Goal: Navigation & Orientation: Go to known website

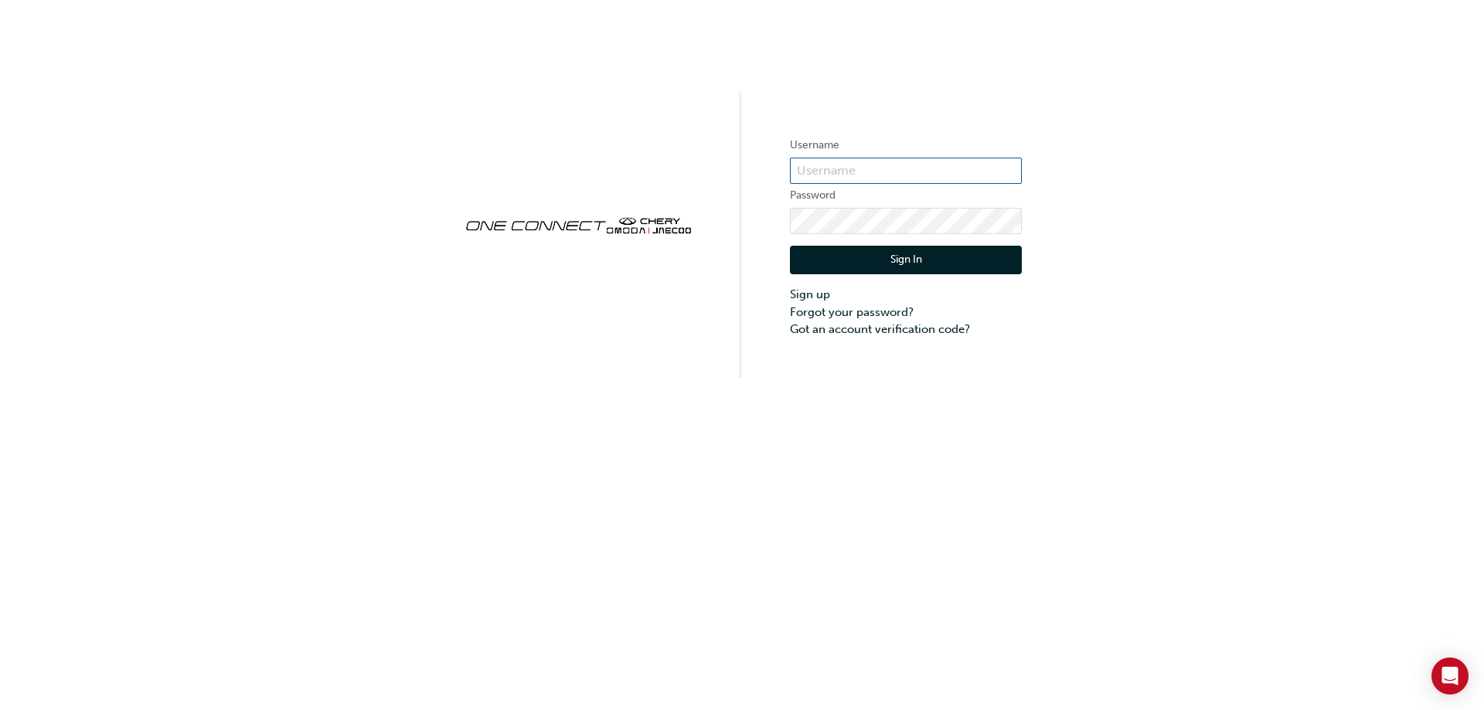
type input "CHAU1971"
click at [941, 265] on button "Sign In" at bounding box center [906, 260] width 232 height 29
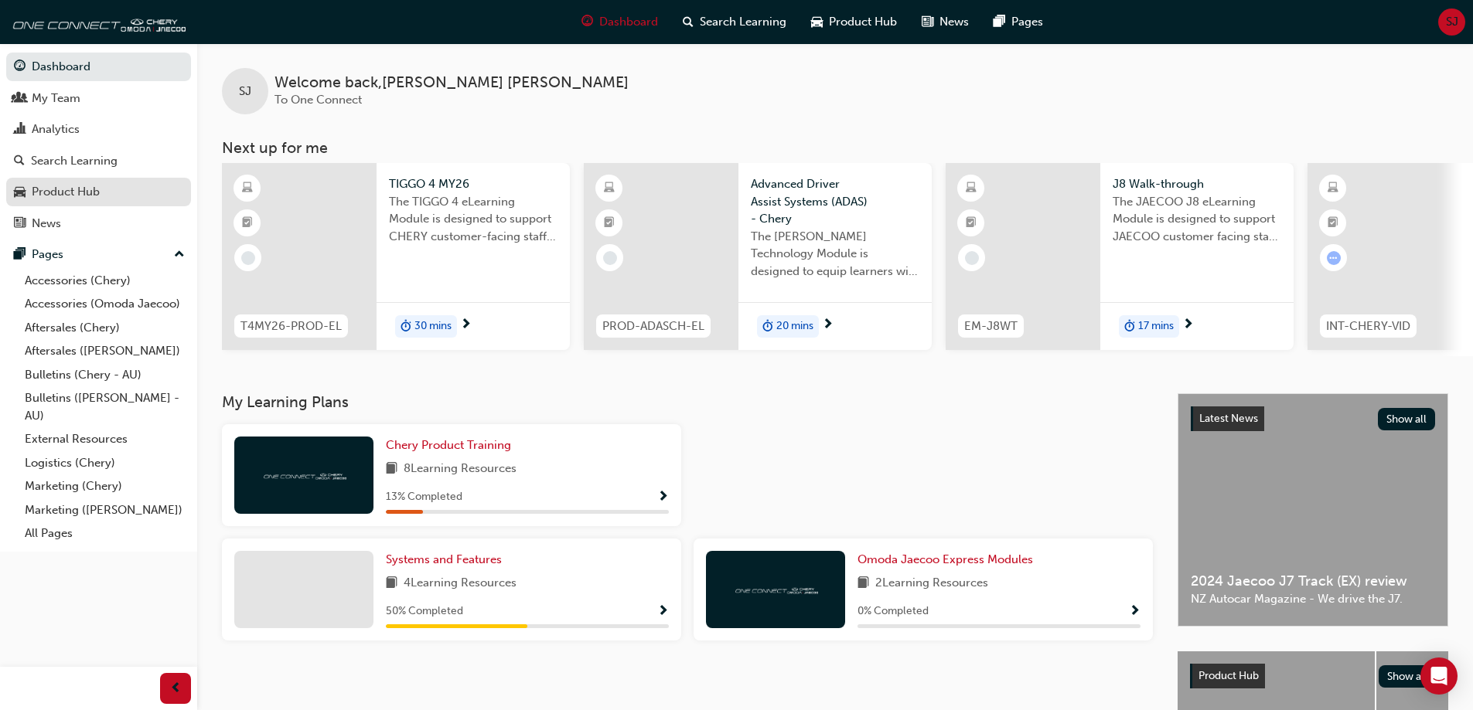
click at [101, 193] on div "Product Hub" at bounding box center [98, 191] width 169 height 19
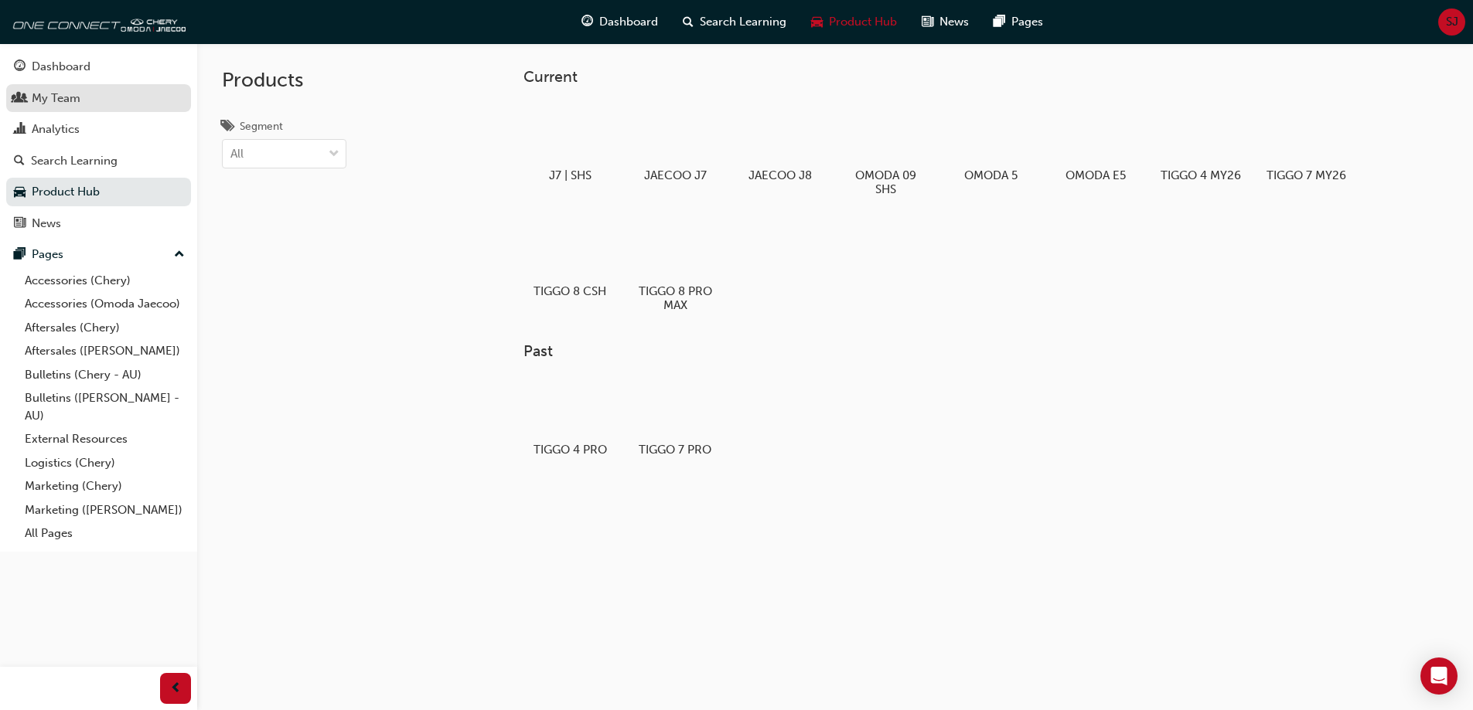
click at [80, 95] on div "My Team" at bounding box center [56, 99] width 49 height 18
click at [55, 534] on link "All Pages" at bounding box center [105, 534] width 172 height 24
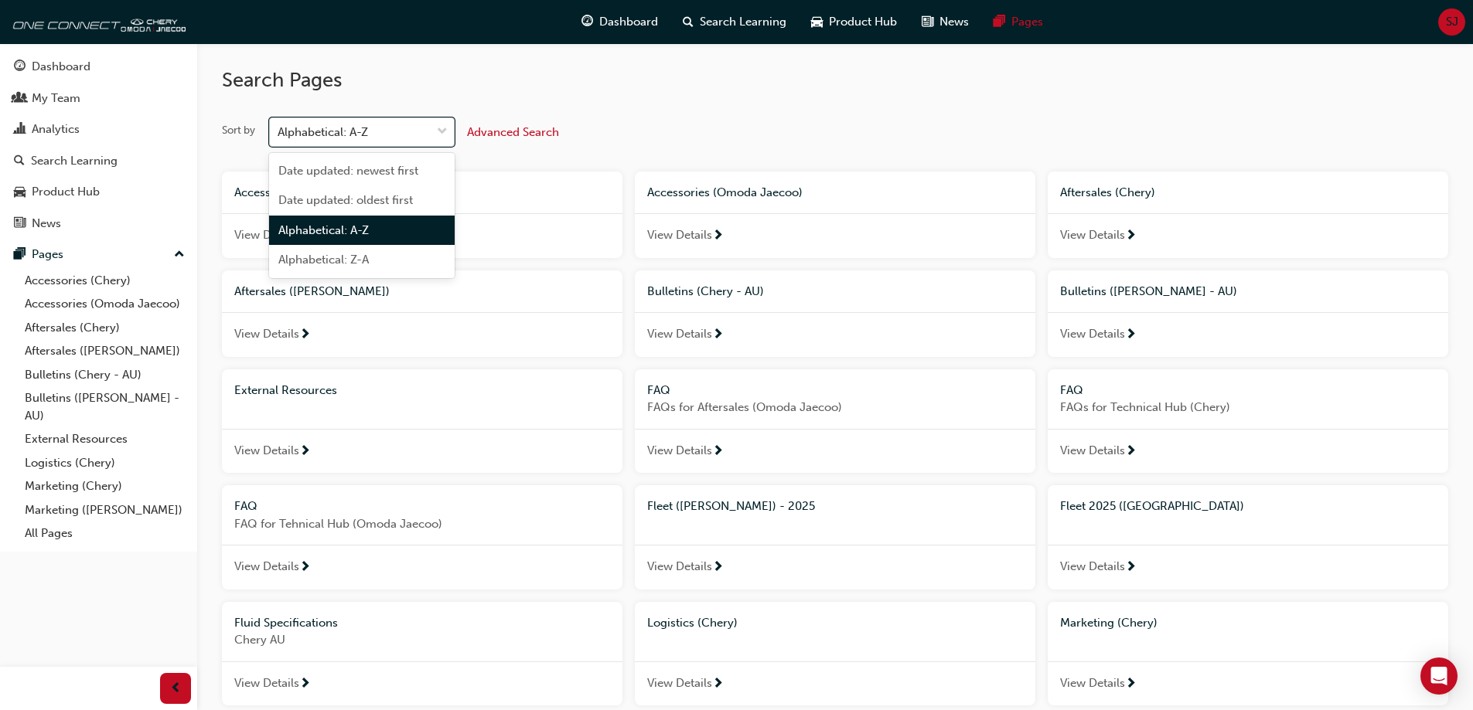
click at [421, 128] on div "Alphabetical: A-Z" at bounding box center [350, 132] width 161 height 27
click at [279, 128] on input "Sort by option Alphabetical: A-Z focused, 3 of 4. 4 results available. Use Up a…" at bounding box center [279, 131] width 2 height 13
click at [421, 128] on div "Alphabetical: A-Z" at bounding box center [350, 132] width 161 height 27
click at [279, 128] on input "Sort by option Alphabetical: A-Z focused, 3 of 4. 4 results available. Use Up a…" at bounding box center [279, 131] width 2 height 13
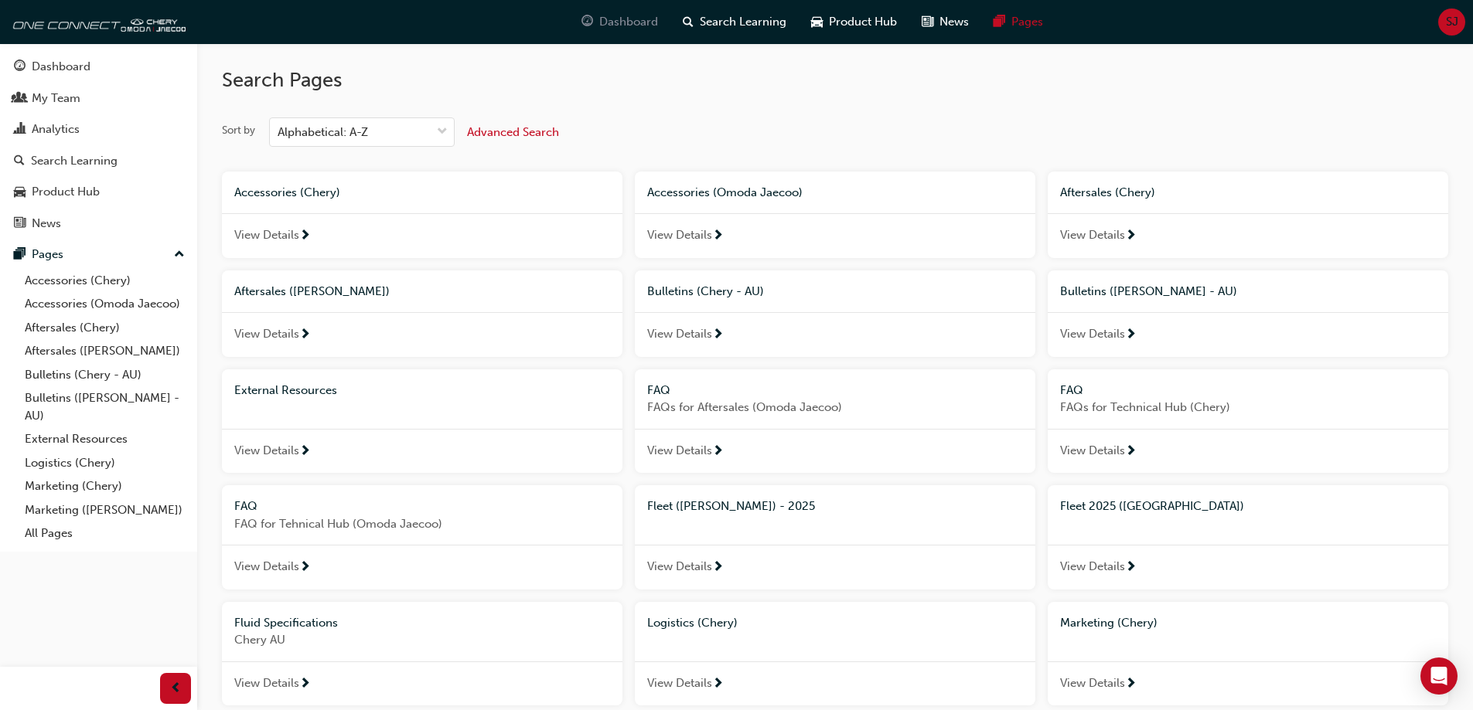
click at [632, 13] on span "Dashboard" at bounding box center [628, 22] width 59 height 18
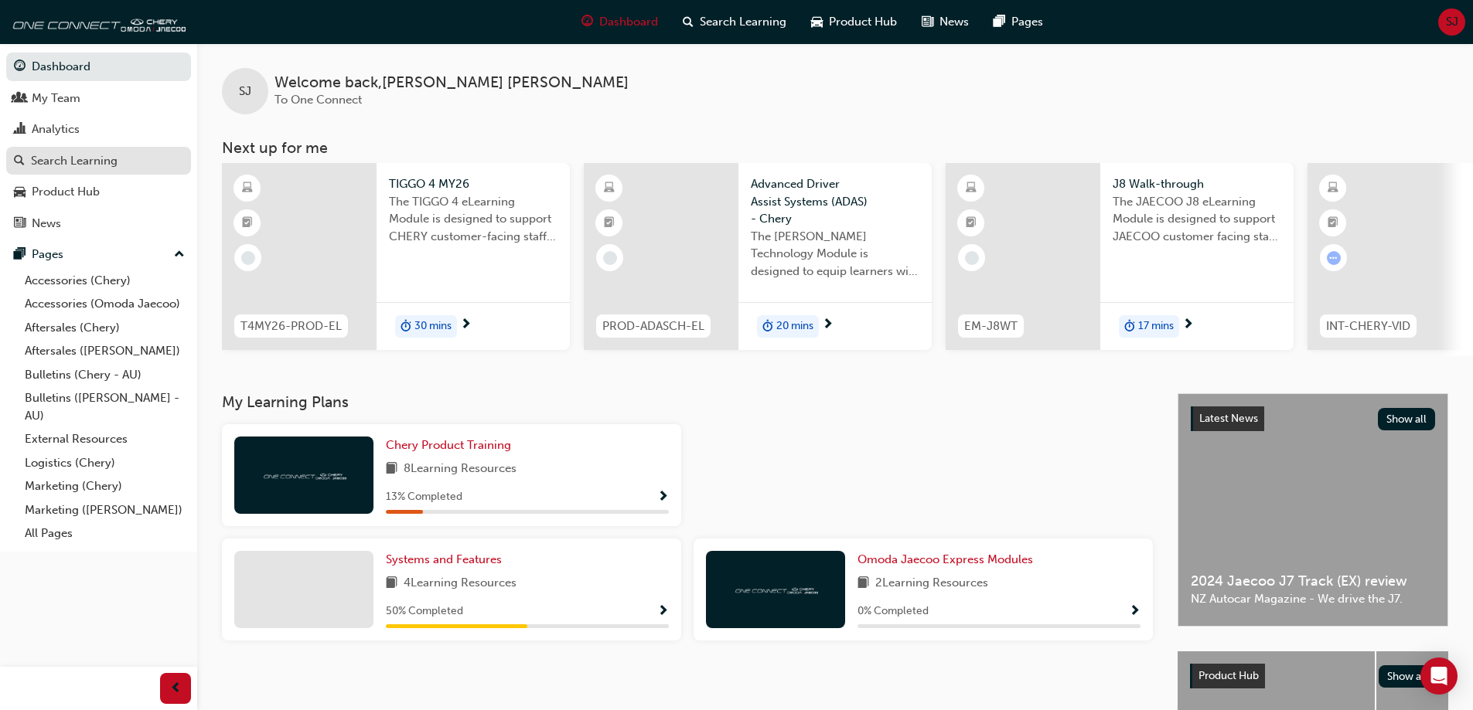
click at [111, 165] on div "Search Learning" at bounding box center [74, 161] width 87 height 18
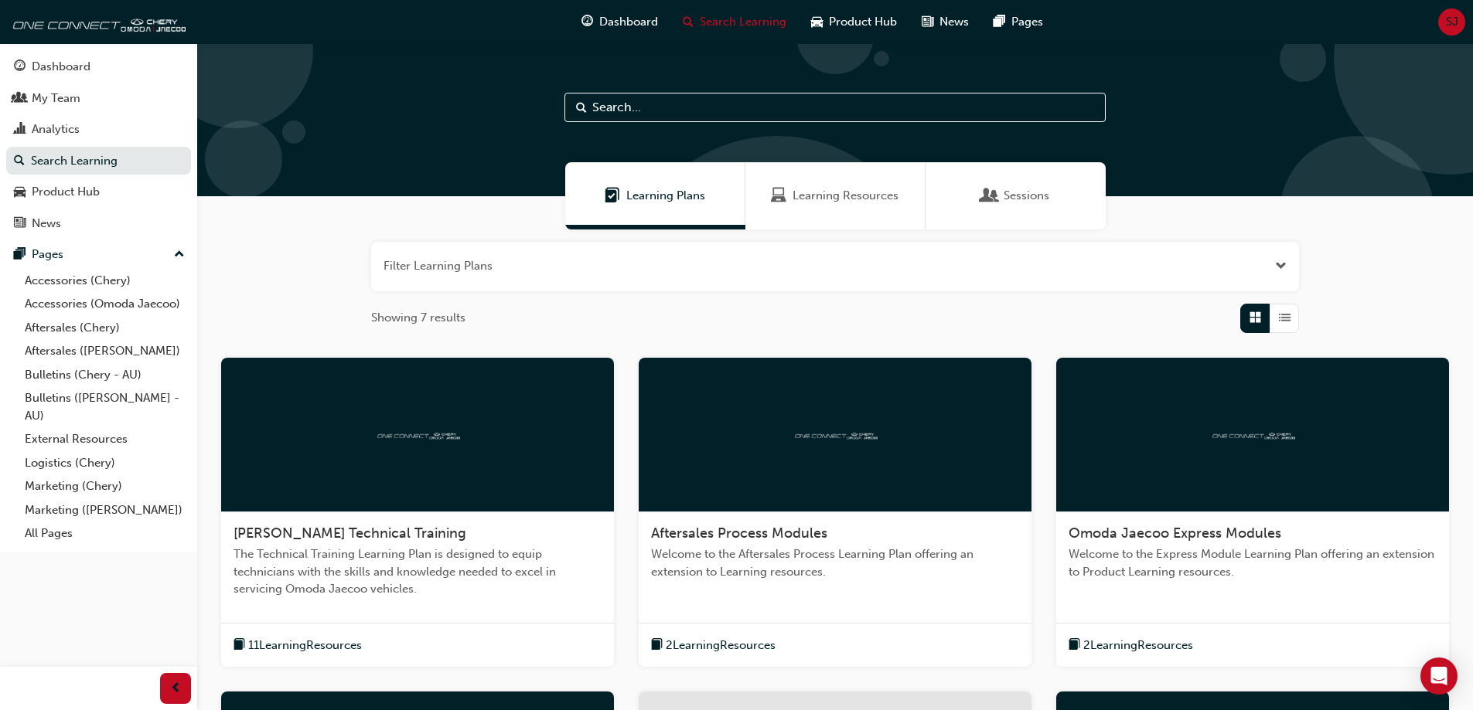
click at [1447, 17] on span "SJ" at bounding box center [1452, 22] width 12 height 18
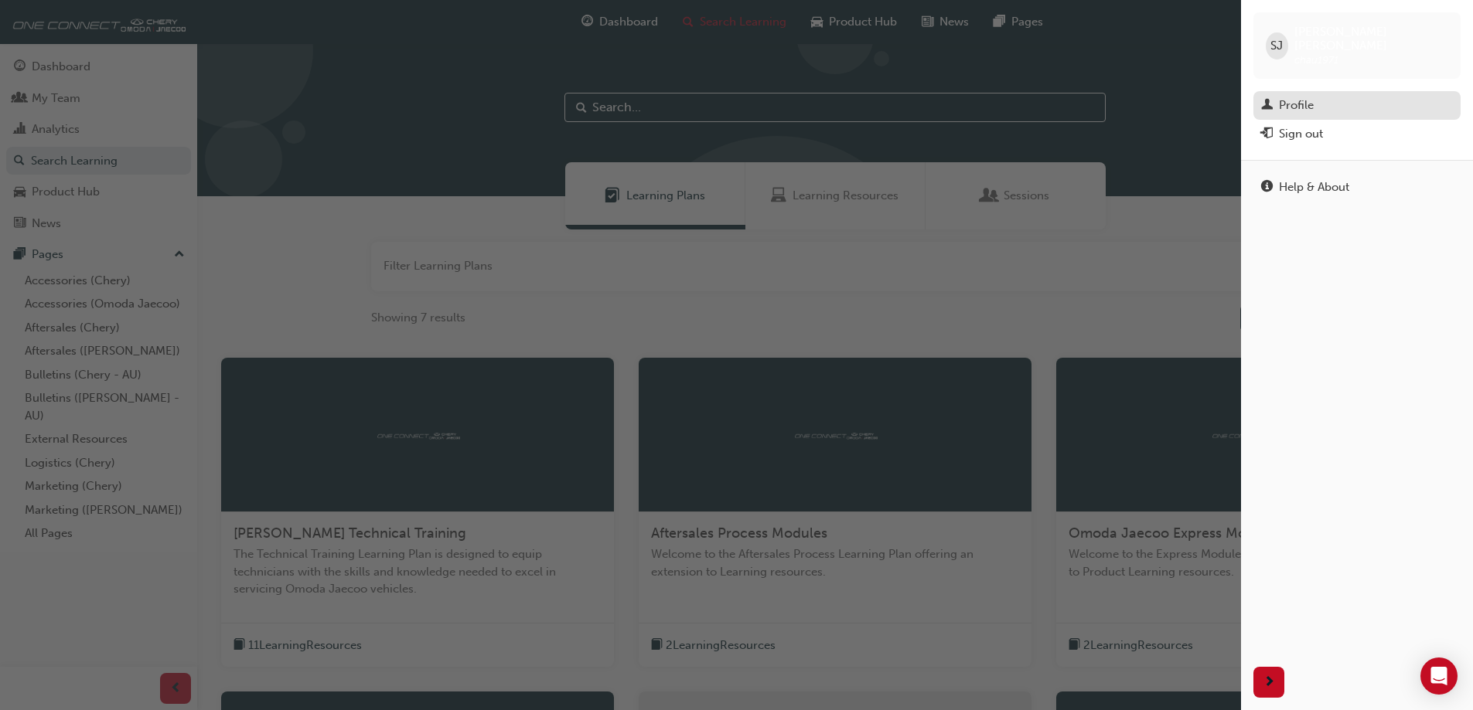
click at [1290, 97] on div "Profile" at bounding box center [1296, 106] width 35 height 18
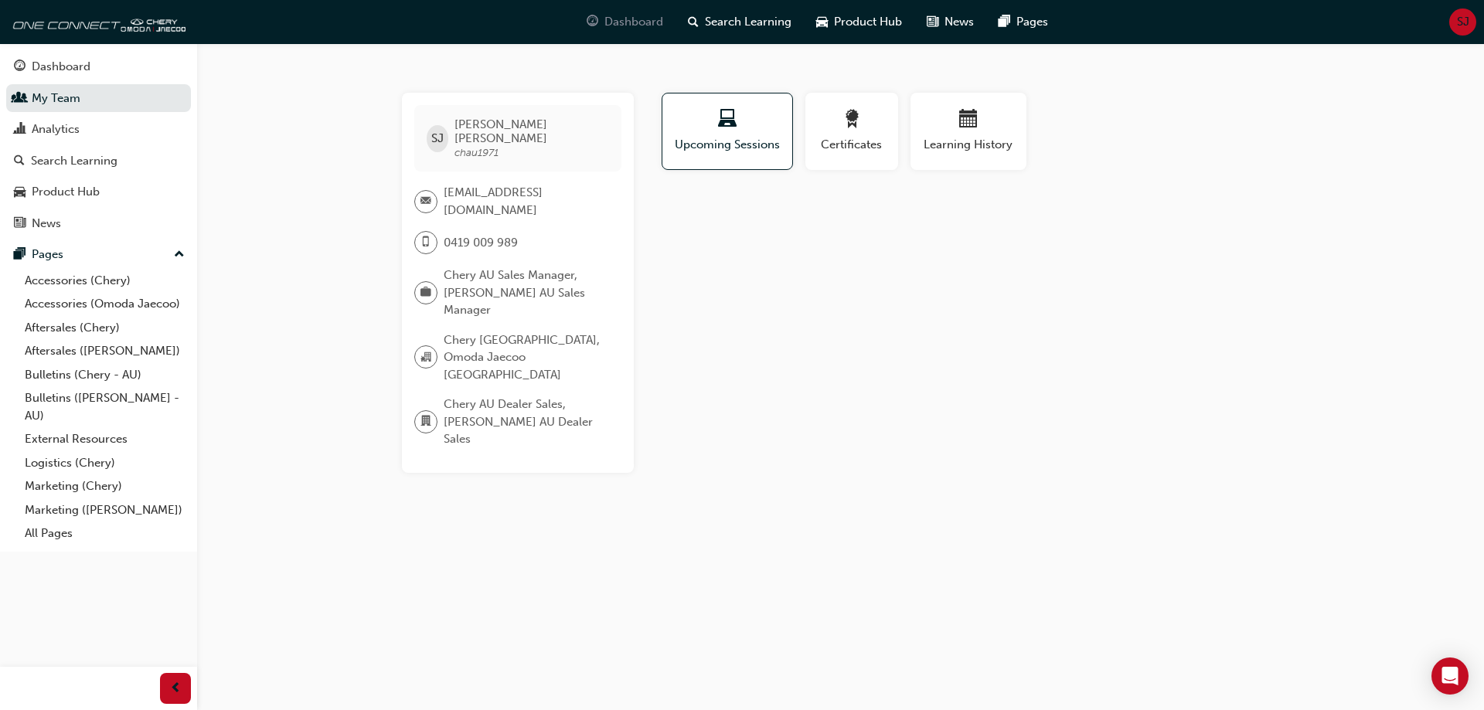
click at [636, 21] on span "Dashboard" at bounding box center [634, 22] width 59 height 18
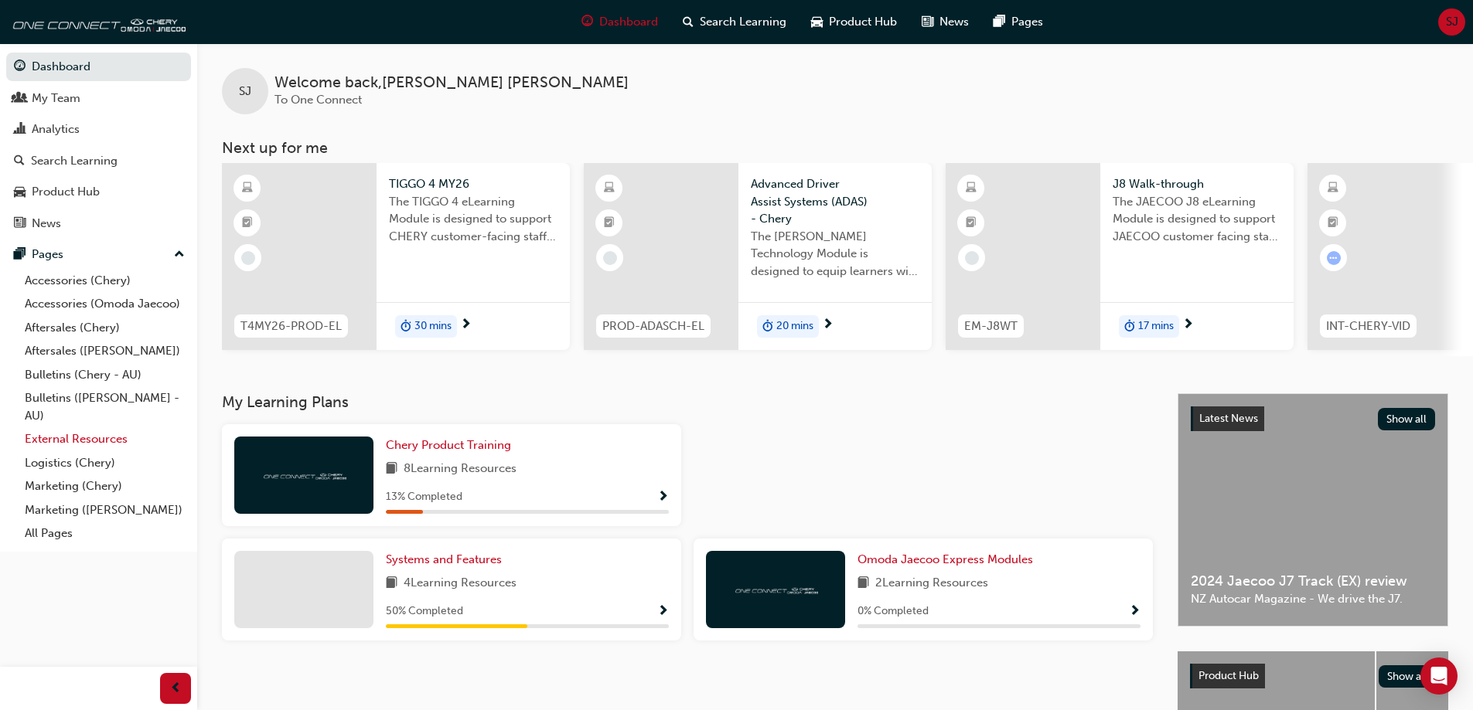
click at [60, 429] on link "External Resources" at bounding box center [105, 440] width 172 height 24
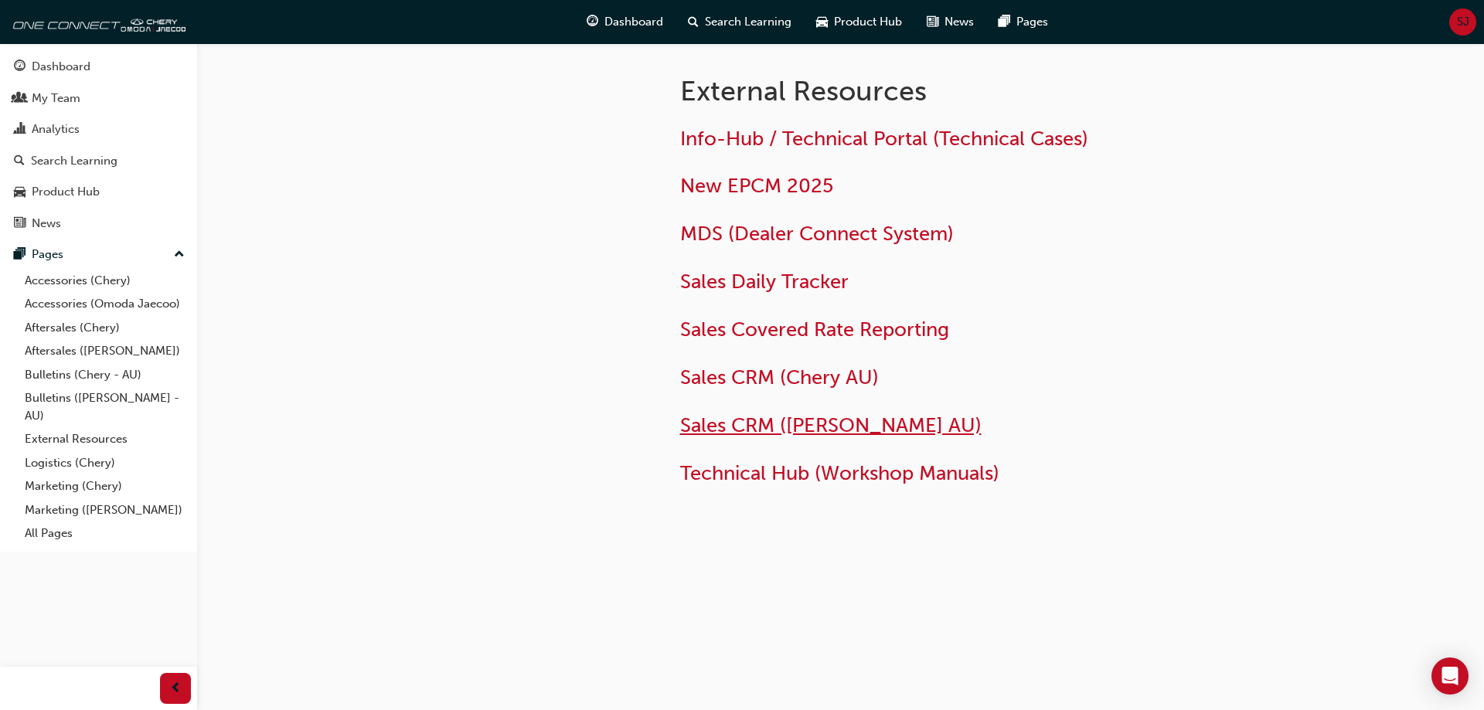
click at [777, 430] on span "Sales CRM ([PERSON_NAME] AU)" at bounding box center [831, 426] width 302 height 24
click at [1454, 19] on div "SJ" at bounding box center [1463, 22] width 27 height 27
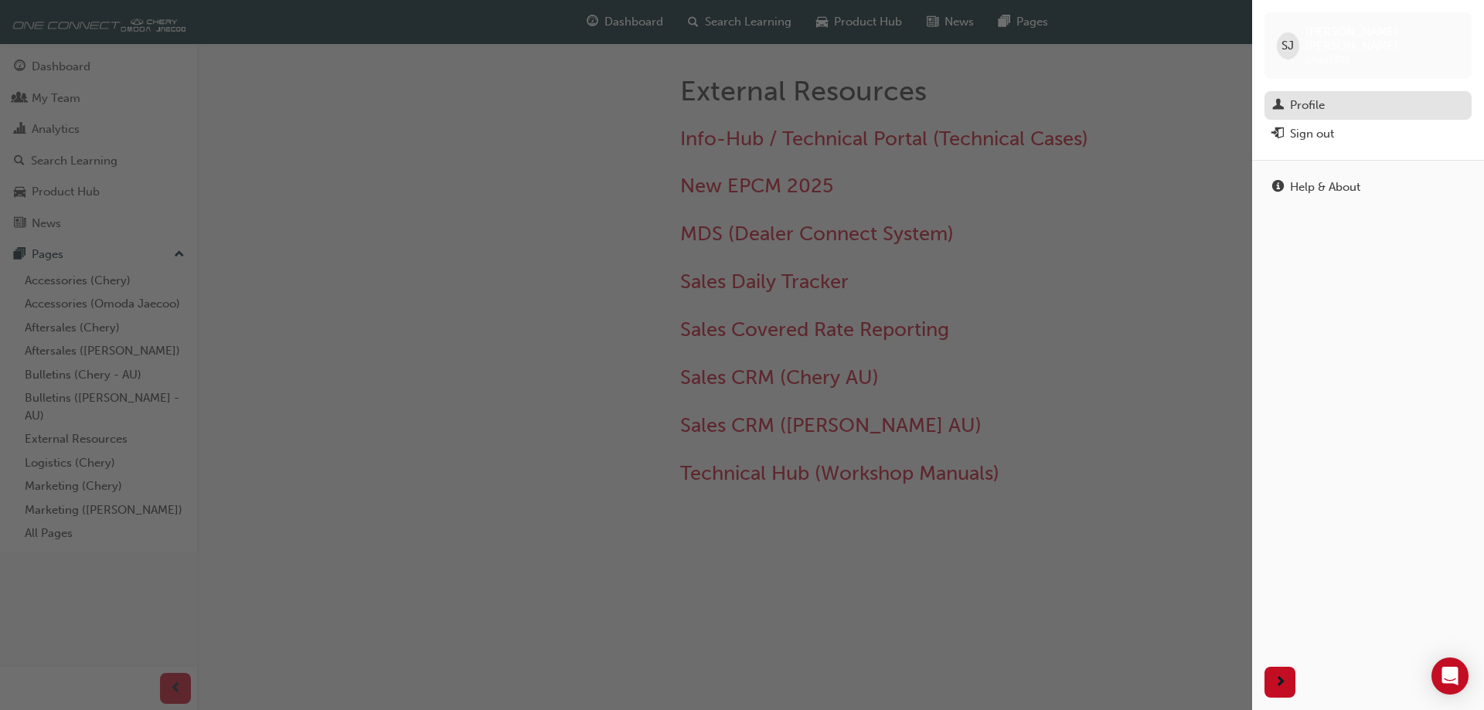
click at [1316, 103] on link "Profile" at bounding box center [1368, 105] width 207 height 29
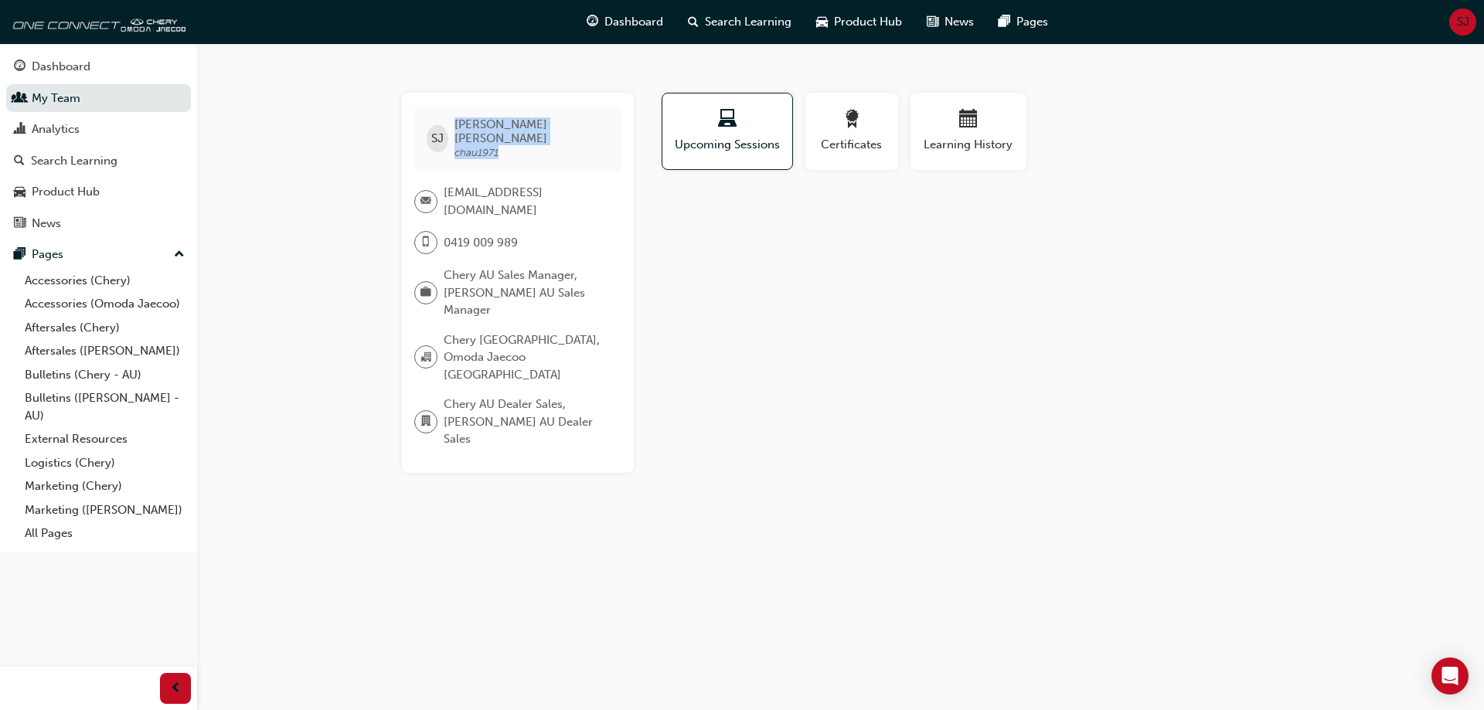
drag, startPoint x: 505, startPoint y: 136, endPoint x: 456, endPoint y: 142, distance: 49.1
click at [456, 142] on div "SJ Steve Jackson chau1971" at bounding box center [517, 138] width 207 height 66
click at [499, 146] on span "chau1971" at bounding box center [477, 152] width 44 height 13
drag, startPoint x: 523, startPoint y: 143, endPoint x: 461, endPoint y: 139, distance: 62.0
click at [461, 139] on span "Steve Jackson chau1971" at bounding box center [532, 139] width 154 height 42
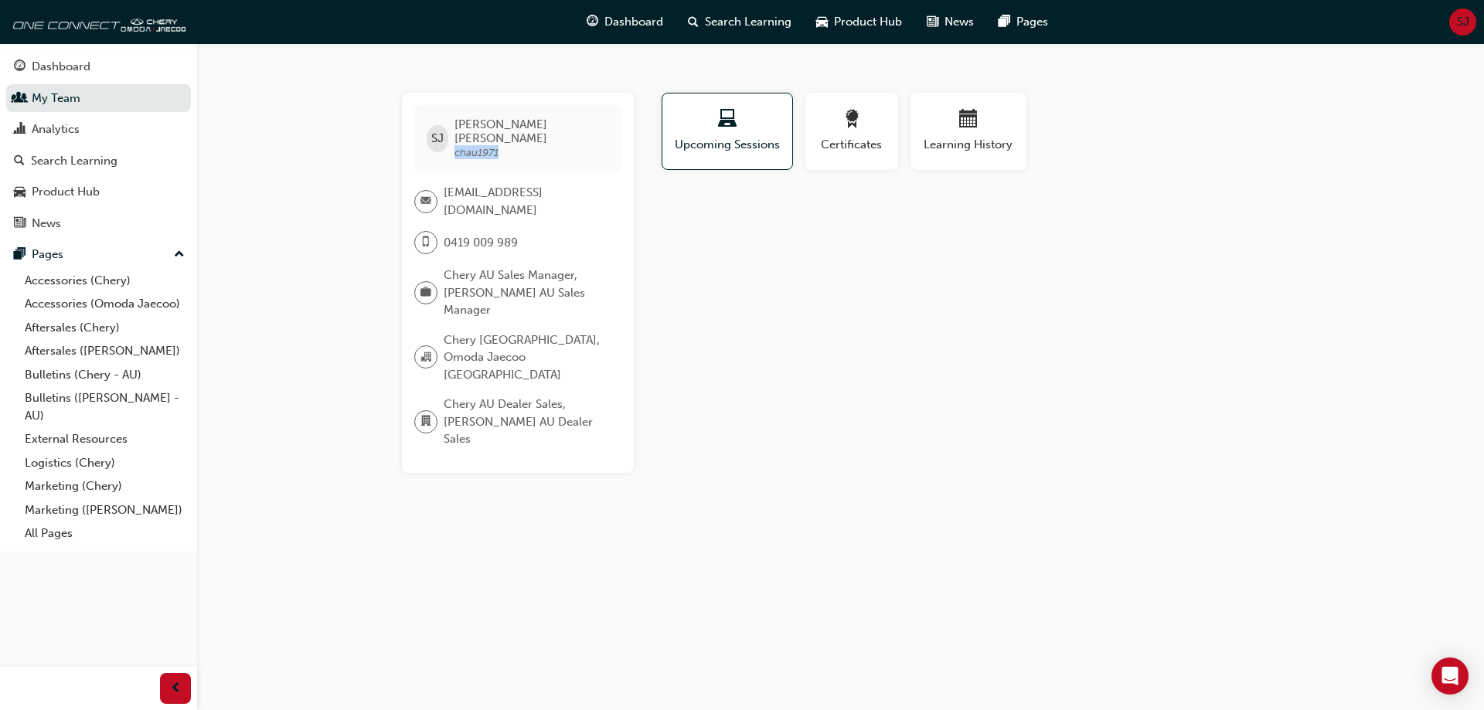
copy span "chau1971"
click at [83, 439] on link "External Resources" at bounding box center [105, 440] width 172 height 24
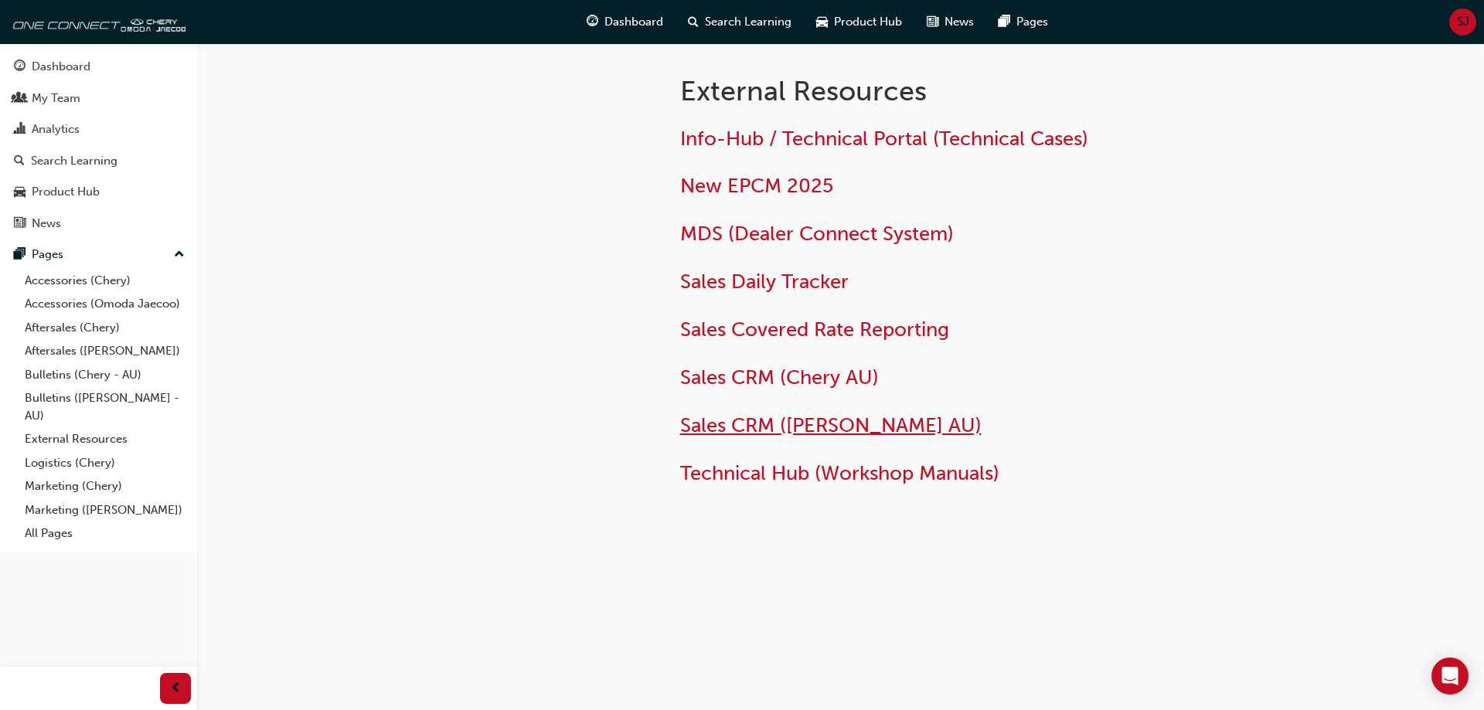
click at [830, 422] on span "Sales CRM ([PERSON_NAME] AU)" at bounding box center [831, 426] width 302 height 24
